Goal: Find specific page/section: Find specific page/section

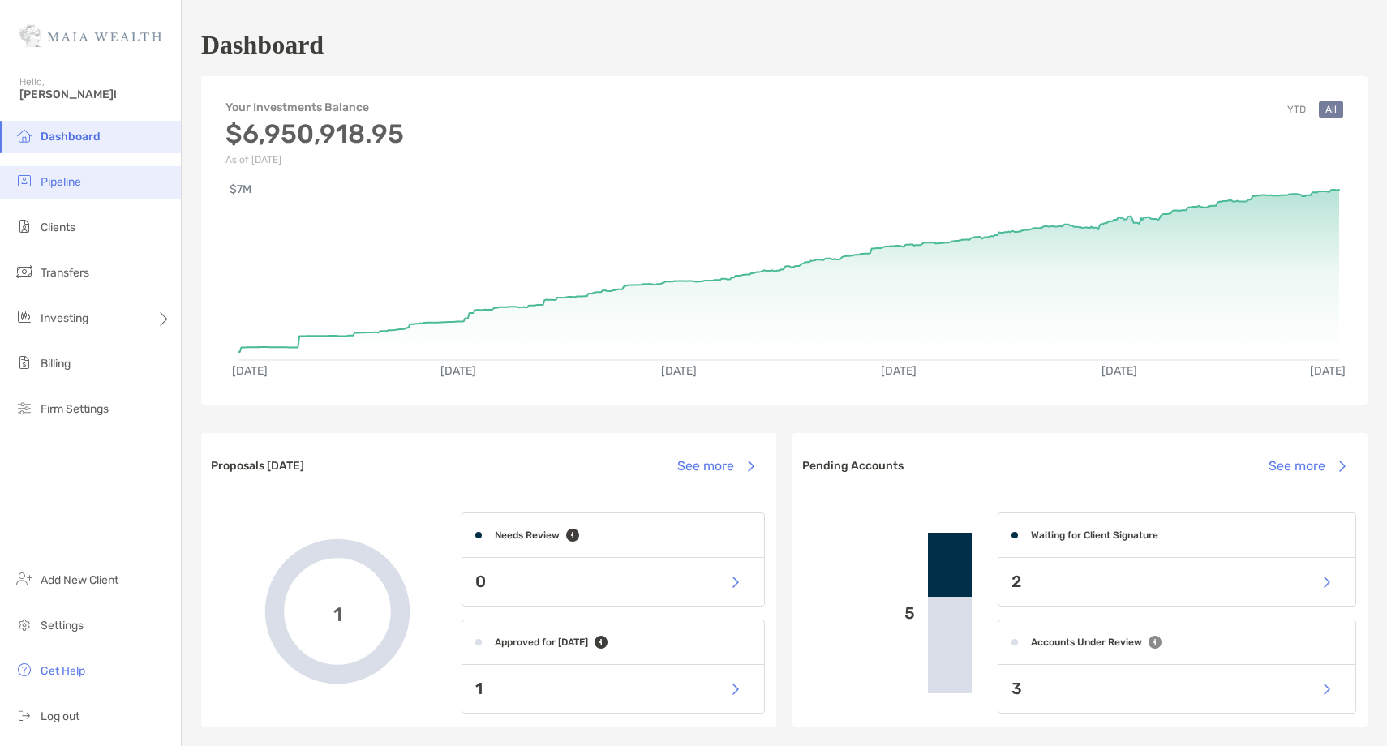
click at [102, 189] on li "Pipeline" at bounding box center [90, 182] width 181 height 32
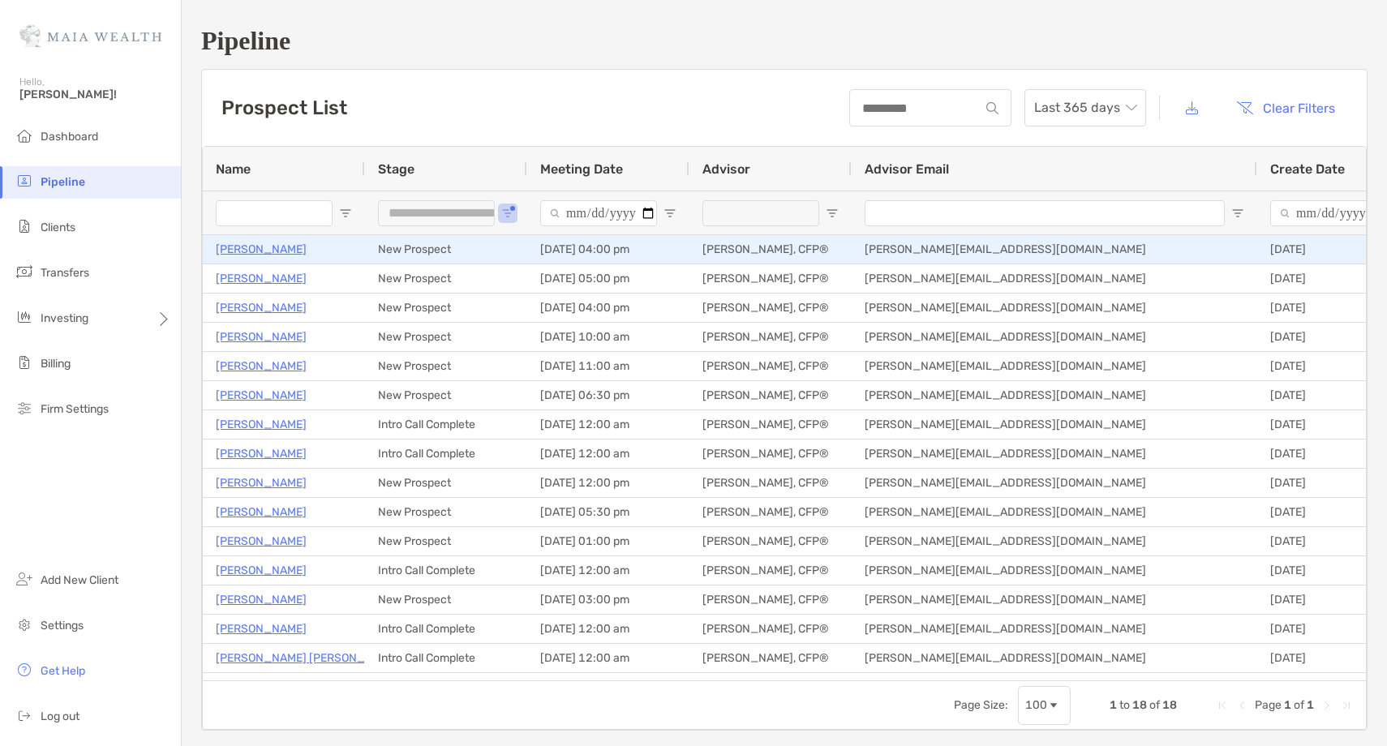
click at [239, 255] on p "Michael Sokalski" at bounding box center [261, 249] width 91 height 20
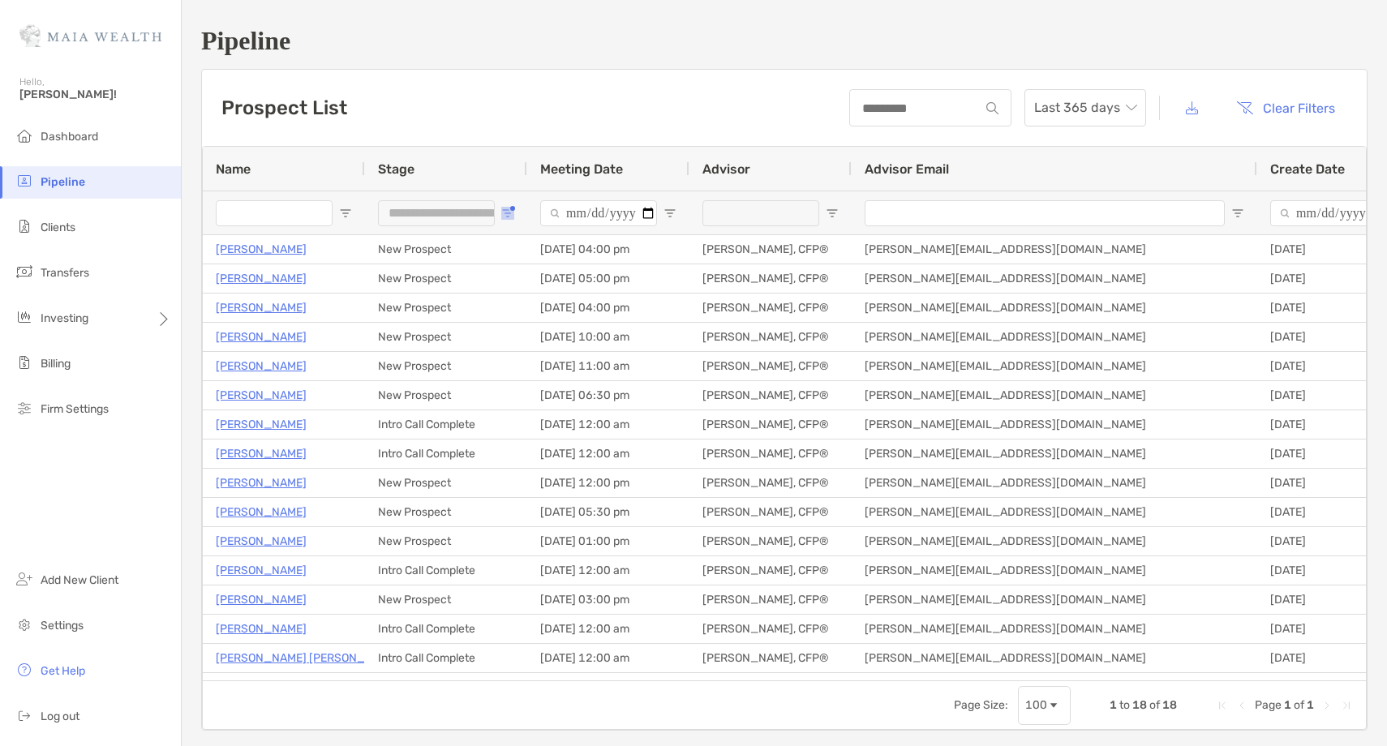
click at [510, 214] on span "Open Filter Menu" at bounding box center [507, 213] width 13 height 13
type input "**********"
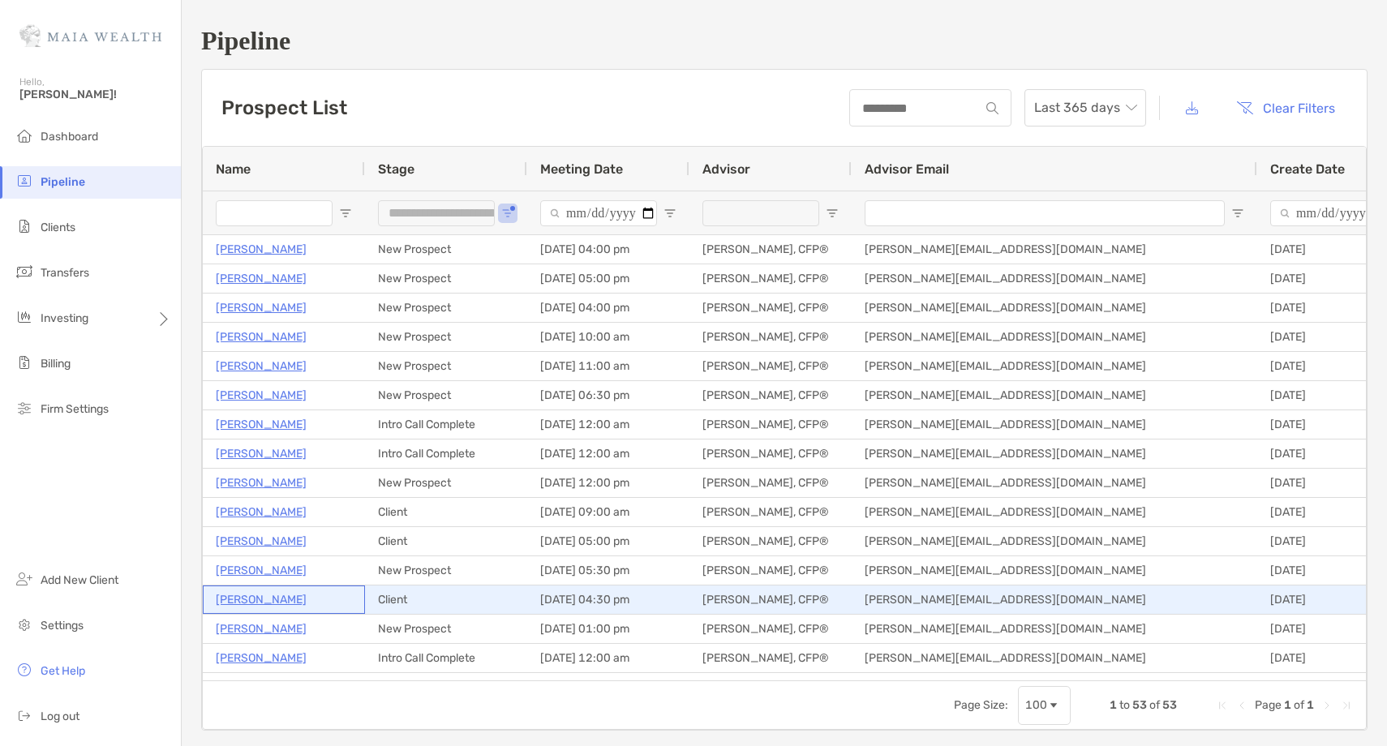
click at [266, 602] on p "[PERSON_NAME]" at bounding box center [261, 600] width 91 height 20
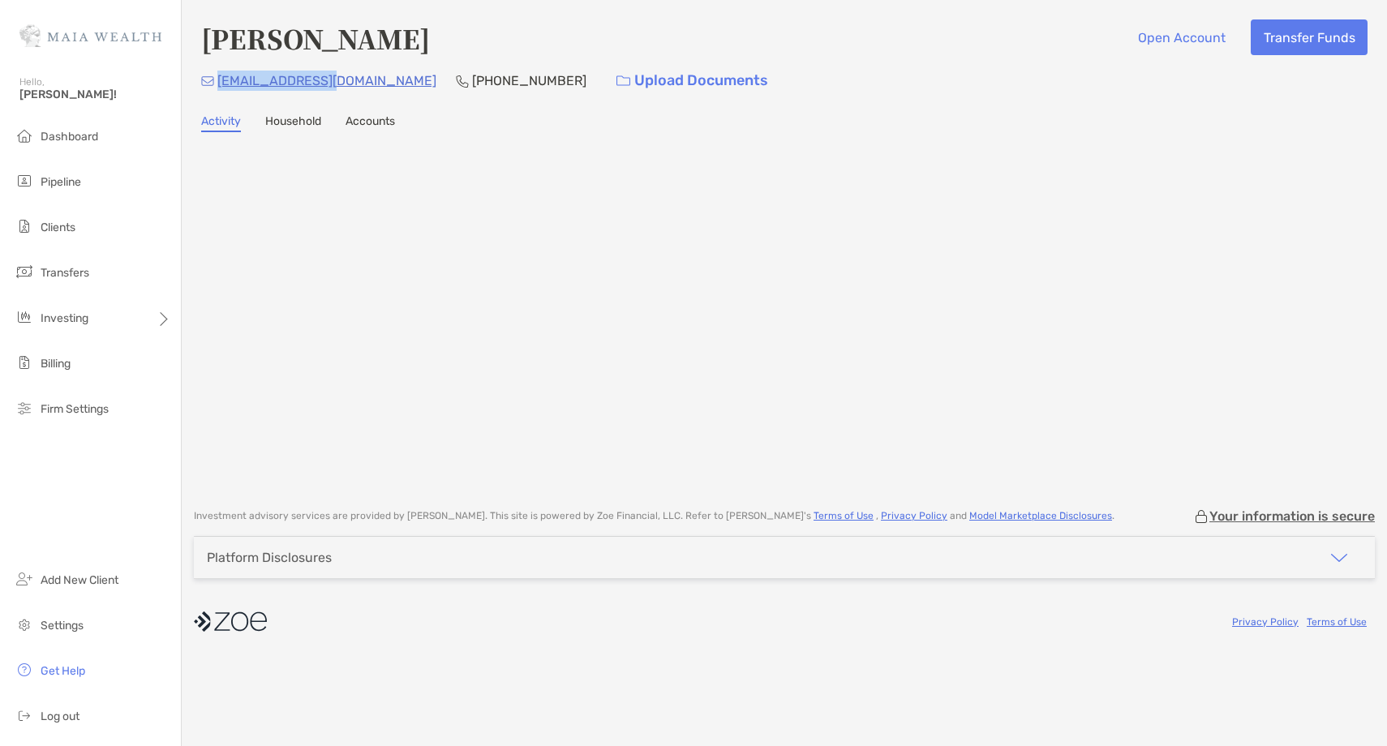
drag, startPoint x: 333, startPoint y: 80, endPoint x: 220, endPoint y: 89, distance: 113.9
click at [220, 89] on div "ski309@gmail.com (443) 668-2567 Upload Documents" at bounding box center [784, 80] width 1166 height 35
copy p "ski309@gmail.com"
